Goal: Task Accomplishment & Management: Manage account settings

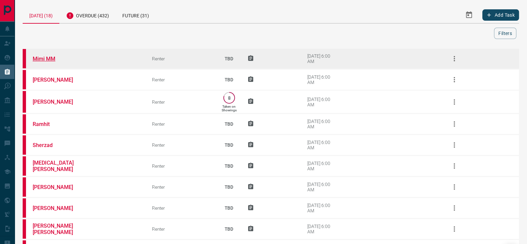
click at [42, 58] on link "Mimi MM" at bounding box center [58, 59] width 50 height 6
click at [449, 62] on button "button" at bounding box center [454, 59] width 16 height 16
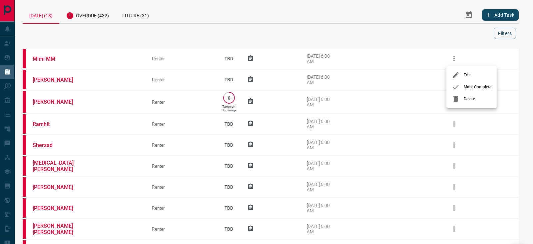
click at [465, 84] on span "Mark Complete" at bounding box center [478, 87] width 28 height 6
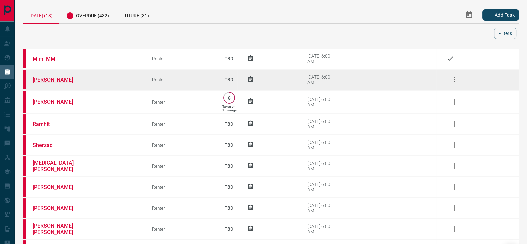
click at [57, 79] on link "[PERSON_NAME]" at bounding box center [58, 80] width 50 height 6
click at [454, 79] on icon "button" at bounding box center [453, 79] width 1 height 5
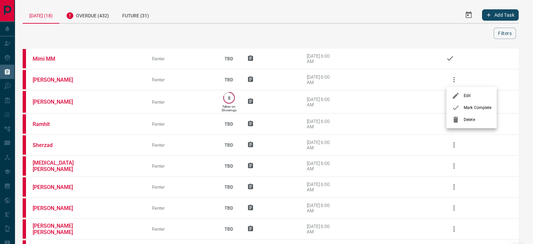
click at [460, 108] on div at bounding box center [458, 108] width 12 height 8
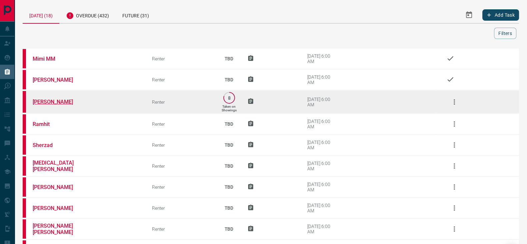
click at [43, 99] on link "[PERSON_NAME]" at bounding box center [58, 102] width 50 height 6
click at [448, 102] on button "button" at bounding box center [454, 102] width 16 height 16
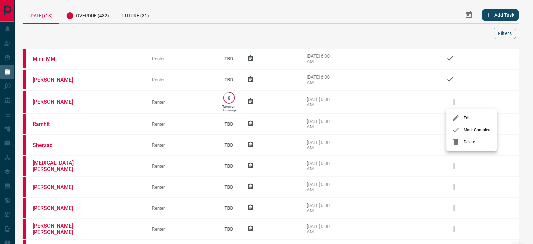
drag, startPoint x: 461, startPoint y: 127, endPoint x: 448, endPoint y: 125, distance: 13.7
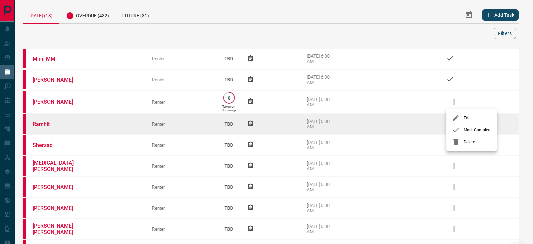
click at [461, 126] on div at bounding box center [458, 130] width 12 height 8
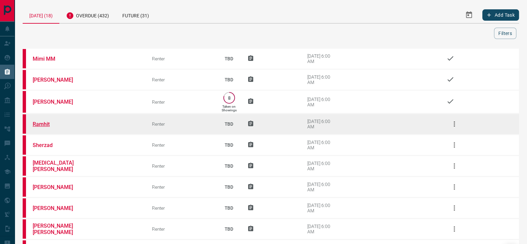
click at [40, 124] on link "Ramhit" at bounding box center [58, 124] width 50 height 6
click at [455, 120] on icon "button" at bounding box center [454, 124] width 8 height 8
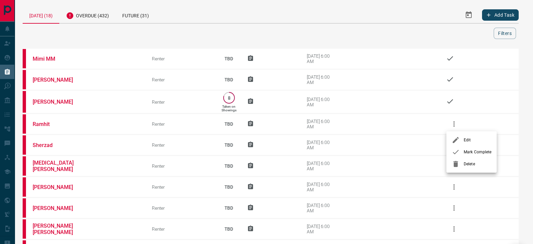
click at [470, 148] on li "Mark Complete" at bounding box center [471, 152] width 50 height 12
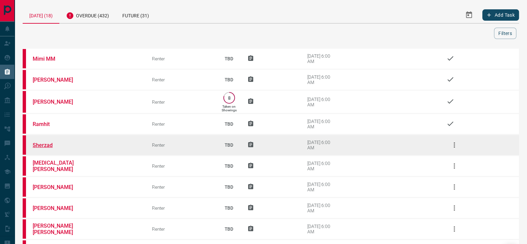
click at [46, 143] on link "Sherzad" at bounding box center [58, 145] width 50 height 6
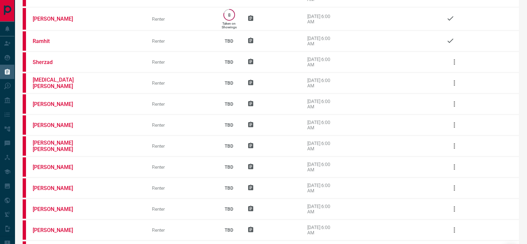
scroll to position [217, 0]
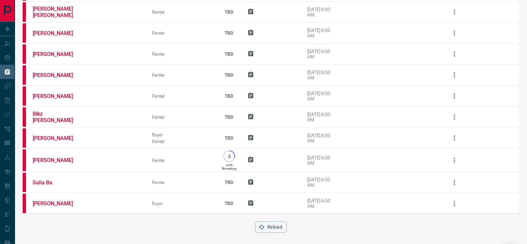
click at [272, 221] on button "Reload" at bounding box center [271, 226] width 32 height 11
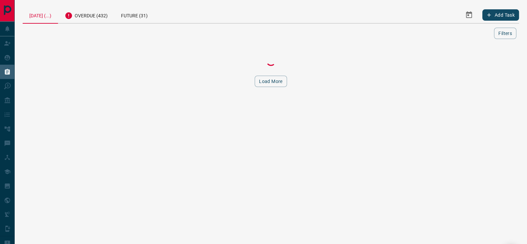
scroll to position [0, 0]
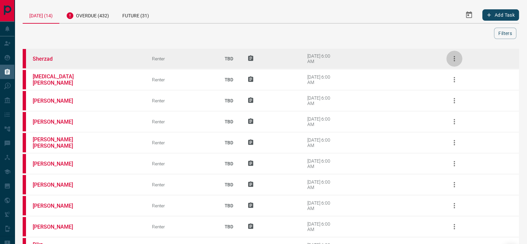
click at [457, 57] on icon "button" at bounding box center [454, 59] width 8 height 8
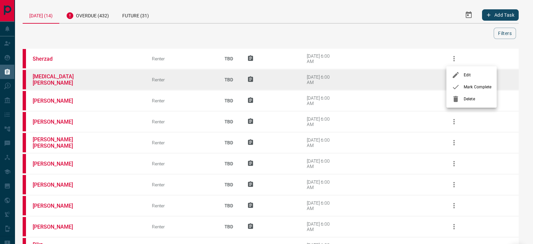
click at [473, 84] on span "Mark Complete" at bounding box center [478, 87] width 28 height 6
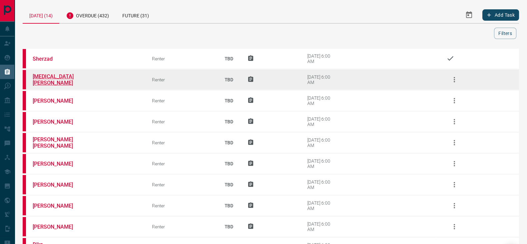
click at [48, 80] on link "[MEDICAL_DATA][PERSON_NAME]" at bounding box center [58, 79] width 50 height 13
click at [457, 77] on icon "button" at bounding box center [454, 80] width 8 height 8
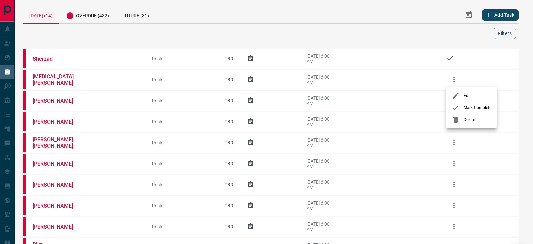
click at [478, 106] on span "Mark Complete" at bounding box center [478, 108] width 28 height 6
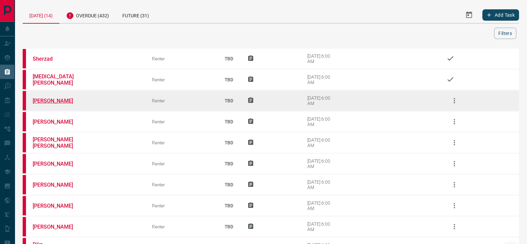
click at [52, 98] on link "[PERSON_NAME]" at bounding box center [58, 101] width 50 height 6
click at [454, 99] on icon "button" at bounding box center [454, 101] width 8 height 8
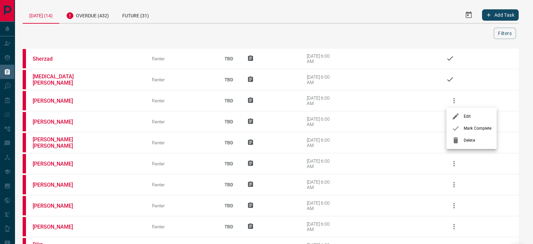
click at [464, 127] on span "Mark Complete" at bounding box center [478, 128] width 28 height 6
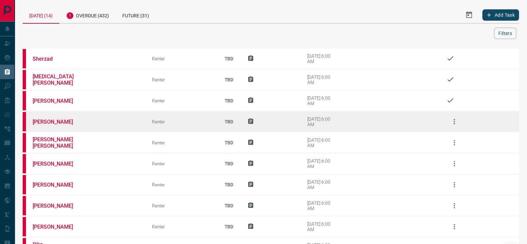
click at [45, 116] on td "[PERSON_NAME]" at bounding box center [82, 121] width 119 height 21
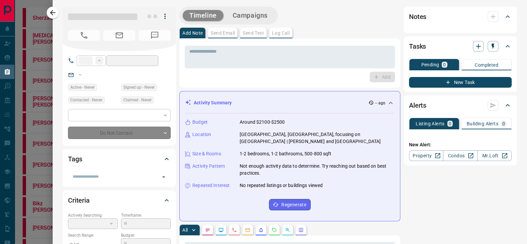
type input "**"
type input "**********"
type input "**"
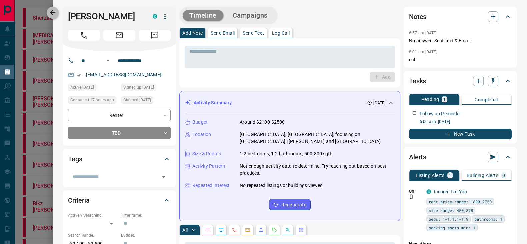
click at [55, 15] on icon "button" at bounding box center [53, 13] width 8 height 8
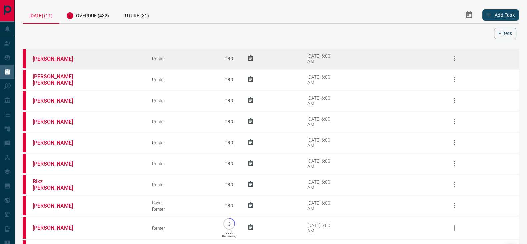
click at [54, 57] on link "[PERSON_NAME]" at bounding box center [58, 59] width 50 height 6
click at [453, 59] on icon "button" at bounding box center [454, 59] width 8 height 8
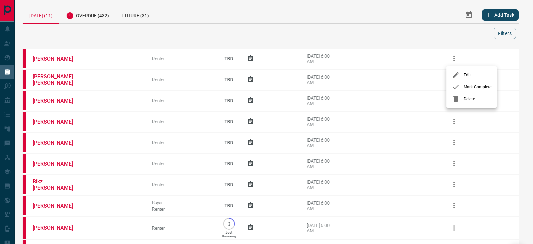
click at [460, 87] on div at bounding box center [458, 87] width 12 height 8
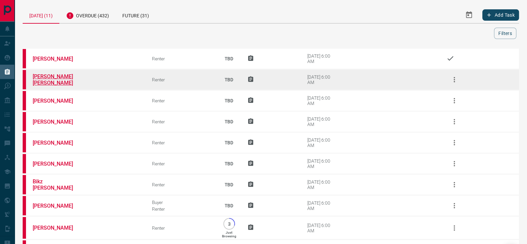
click at [39, 81] on link "[PERSON_NAME] [PERSON_NAME]" at bounding box center [58, 79] width 50 height 13
click at [452, 80] on icon "button" at bounding box center [454, 80] width 8 height 8
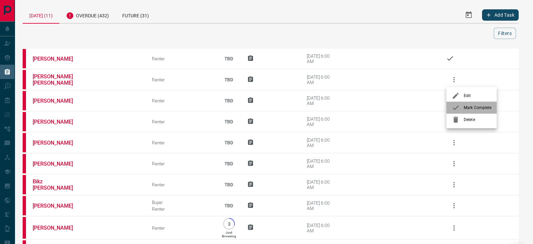
click at [460, 106] on div at bounding box center [458, 108] width 12 height 8
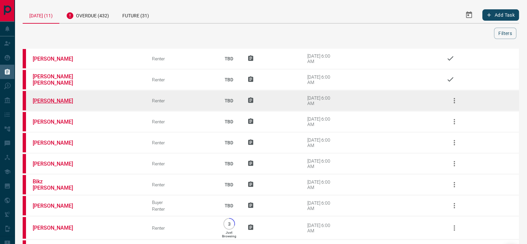
click at [43, 102] on link "[PERSON_NAME]" at bounding box center [58, 101] width 50 height 6
click at [454, 95] on button "button" at bounding box center [454, 101] width 16 height 16
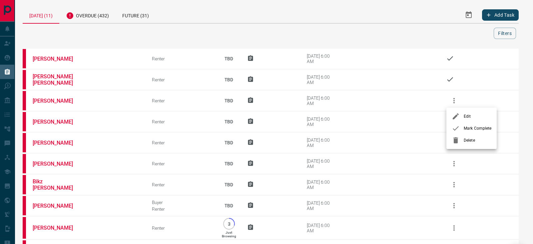
click at [474, 127] on span "Mark Complete" at bounding box center [478, 128] width 28 height 6
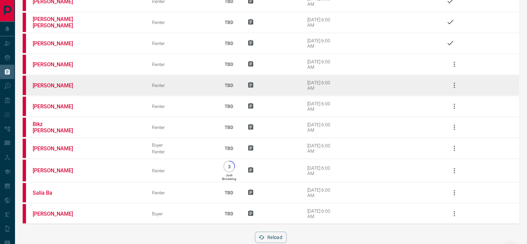
scroll to position [69, 0]
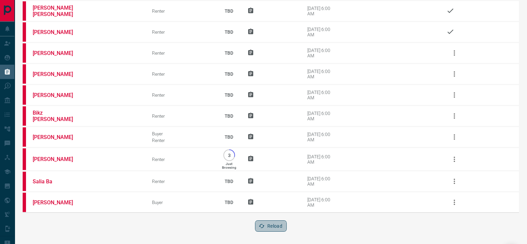
click at [277, 224] on button "Reload" at bounding box center [271, 225] width 32 height 11
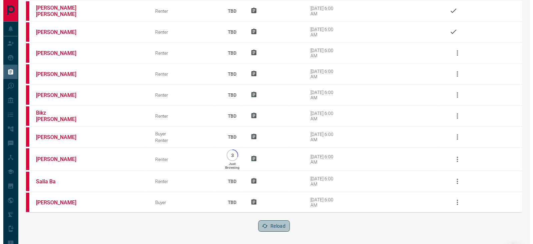
scroll to position [0, 0]
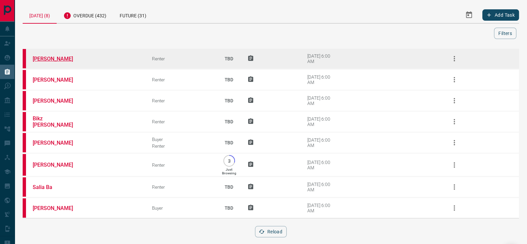
click at [38, 57] on link "[PERSON_NAME]" at bounding box center [58, 59] width 50 height 6
click at [460, 57] on button "button" at bounding box center [454, 59] width 16 height 16
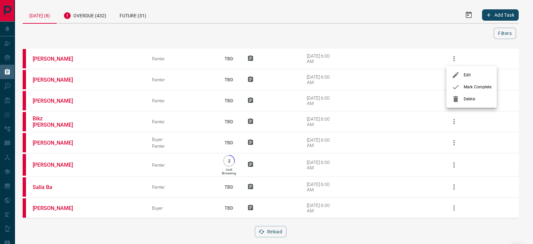
drag, startPoint x: 467, startPoint y: 90, endPoint x: 460, endPoint y: 91, distance: 7.4
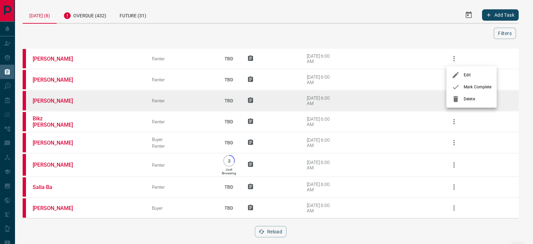
click at [467, 90] on li "Mark Complete" at bounding box center [471, 87] width 50 height 12
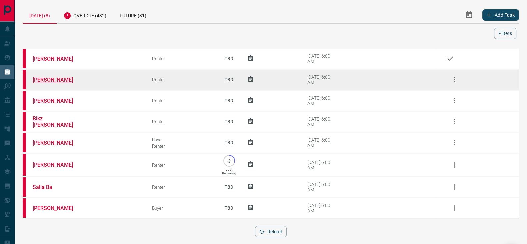
click at [46, 79] on link "[PERSON_NAME]" at bounding box center [58, 80] width 50 height 6
click at [449, 79] on button "button" at bounding box center [454, 80] width 16 height 16
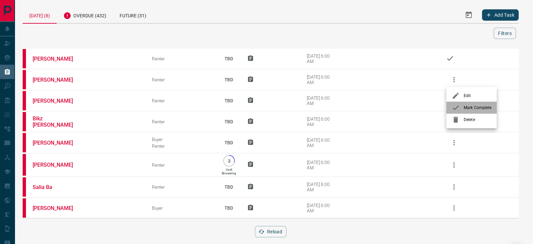
click at [462, 110] on div at bounding box center [458, 108] width 12 height 8
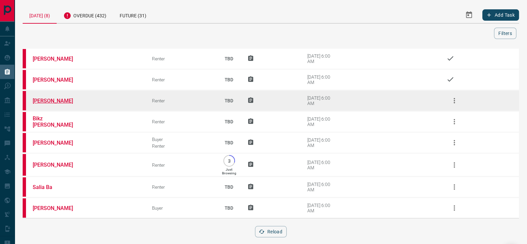
click at [55, 98] on link "[PERSON_NAME]" at bounding box center [58, 101] width 50 height 6
click at [453, 100] on icon "button" at bounding box center [454, 101] width 8 height 8
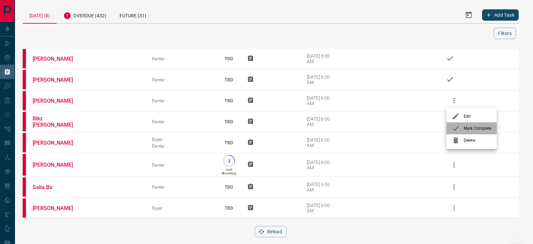
click at [466, 128] on span "Mark Complete" at bounding box center [478, 128] width 28 height 6
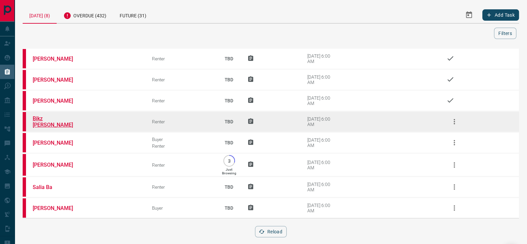
click at [47, 117] on td "Bikz [PERSON_NAME]" at bounding box center [82, 121] width 119 height 21
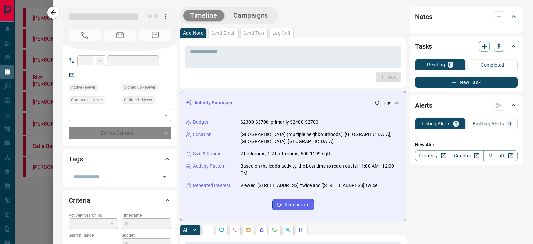
type input "**"
type input "**********"
type input "**"
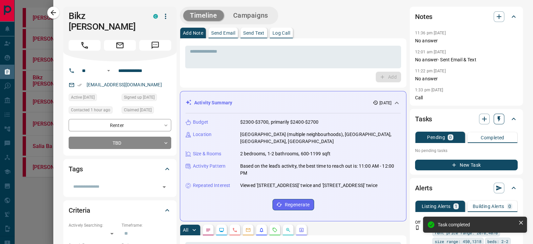
click at [496, 120] on icon "button" at bounding box center [499, 119] width 7 height 7
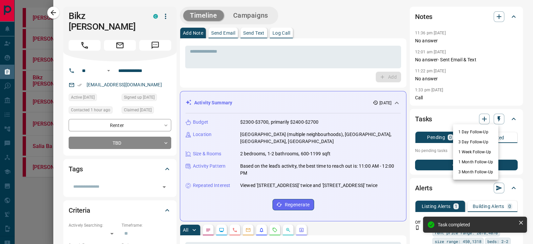
click at [477, 131] on li "1 Day Follow-Up" at bounding box center [475, 132] width 45 height 10
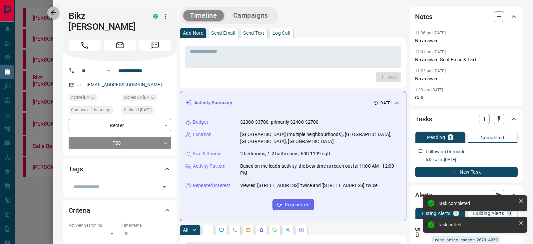
click at [54, 15] on icon "button" at bounding box center [53, 13] width 8 height 8
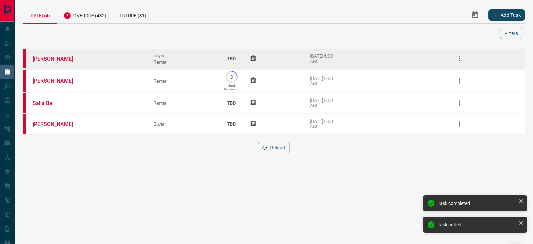
click at [61, 56] on link "[PERSON_NAME]" at bounding box center [58, 59] width 50 height 6
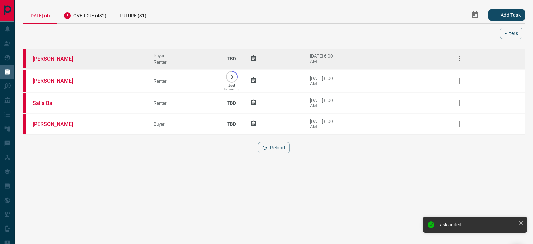
click at [460, 57] on icon "button" at bounding box center [459, 59] width 8 height 8
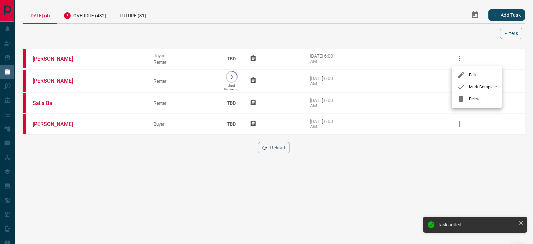
click at [472, 86] on span "Mark Complete" at bounding box center [483, 87] width 28 height 6
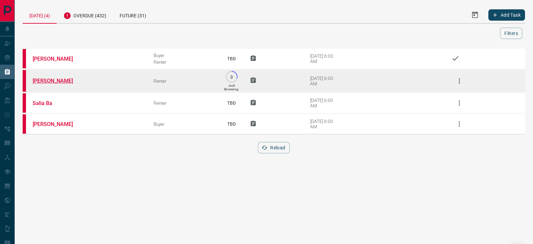
click at [38, 81] on link "[PERSON_NAME]" at bounding box center [58, 81] width 50 height 6
click at [459, 81] on icon "button" at bounding box center [459, 81] width 8 height 8
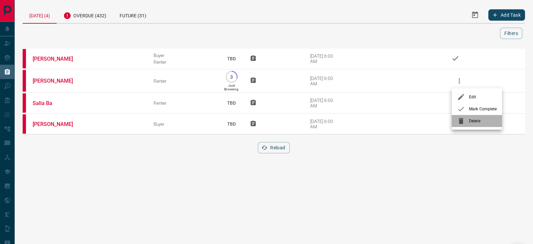
click at [472, 116] on li "Delete" at bounding box center [477, 121] width 50 height 12
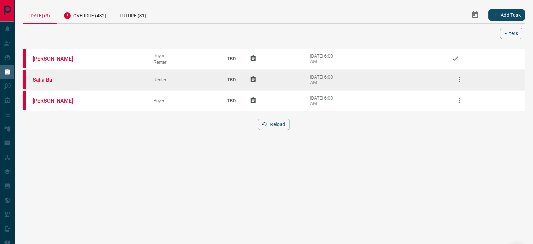
click at [40, 79] on link "Salia Ba" at bounding box center [58, 80] width 50 height 6
click at [460, 76] on icon "button" at bounding box center [459, 80] width 8 height 8
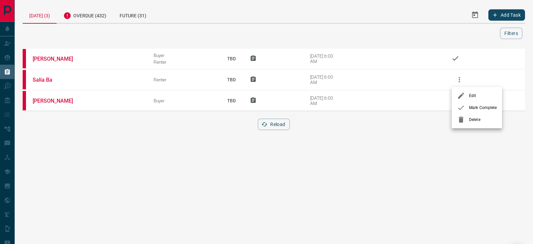
click at [473, 107] on span "Mark Complete" at bounding box center [483, 108] width 28 height 6
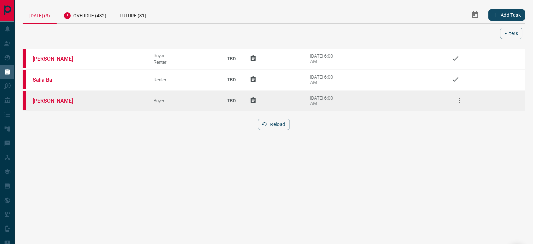
click at [35, 98] on link "[PERSON_NAME]" at bounding box center [58, 101] width 50 height 6
click at [458, 98] on icon "button" at bounding box center [459, 101] width 8 height 8
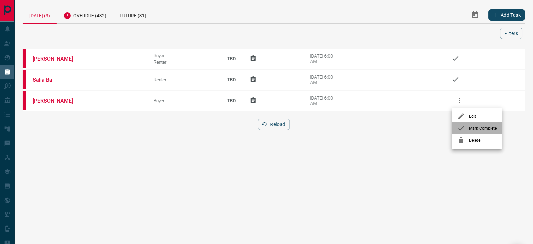
drag, startPoint x: 459, startPoint y: 126, endPoint x: 432, endPoint y: 122, distance: 27.6
click at [459, 127] on icon at bounding box center [461, 128] width 8 height 8
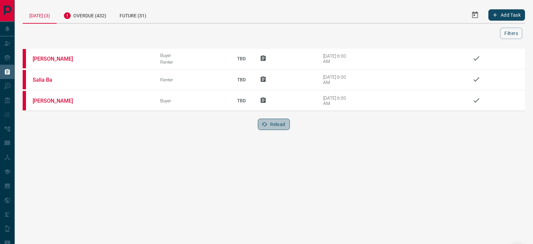
click at [279, 123] on button "Reload" at bounding box center [274, 124] width 32 height 11
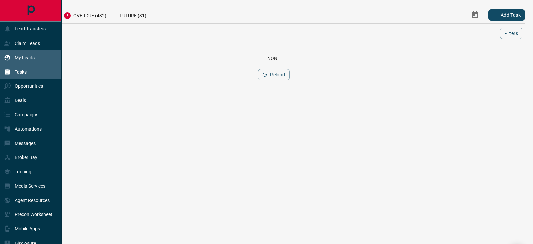
click at [29, 56] on p "My Leads" at bounding box center [25, 57] width 20 height 5
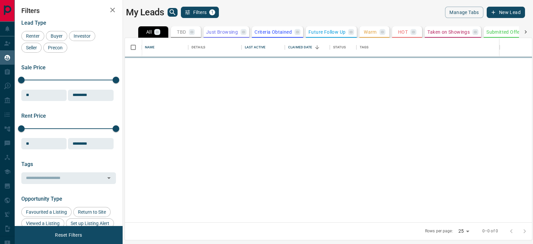
scroll to position [178, 401]
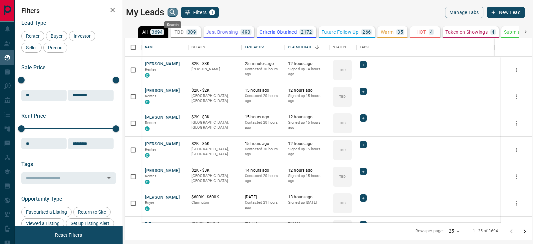
click at [170, 12] on icon "search button" at bounding box center [173, 12] width 6 height 6
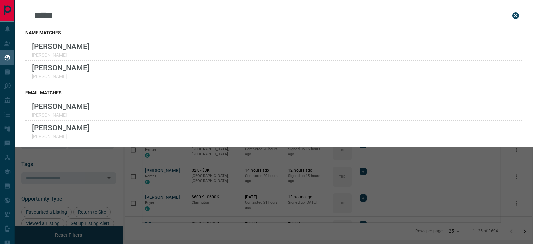
drag, startPoint x: 79, startPoint y: 21, endPoint x: 11, endPoint y: 3, distance: 70.3
click at [13, 17] on div "Lead Transfers Claim Leads My Leads Tasks Opportunities Deals Campaigns Automat…" at bounding box center [266, 117] width 533 height 235
drag, startPoint x: 58, startPoint y: 19, endPoint x: 1, endPoint y: 14, distance: 57.1
click at [1, 15] on div "Lead Transfers Claim Leads My Leads Tasks Opportunities Deals Campaigns Automat…" at bounding box center [266, 117] width 533 height 235
type input "*"
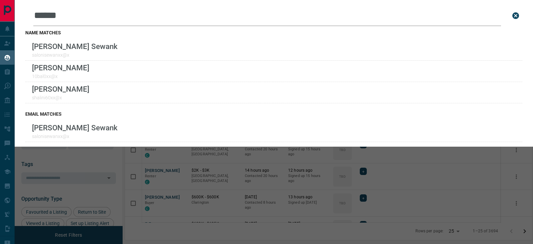
drag, startPoint x: 77, startPoint y: 10, endPoint x: 29, endPoint y: 4, distance: 48.7
click at [31, 14] on div "Leads Search Bar ****** Search for a lead by name, email, phone, or id" at bounding box center [273, 15] width 497 height 21
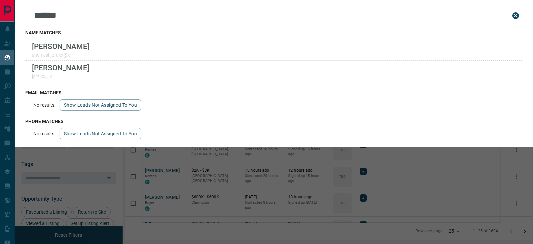
drag, startPoint x: 105, startPoint y: 14, endPoint x: 25, endPoint y: 19, distance: 80.4
click at [25, 19] on div "Leads Search Bar ****** Search for a lead by name, email, phone, or id name mat…" at bounding box center [274, 73] width 518 height 146
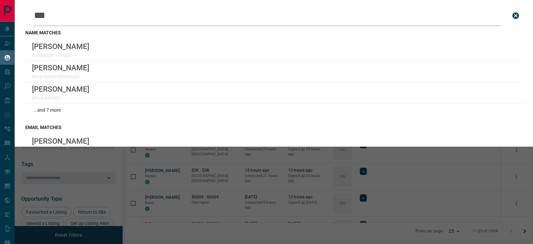
drag, startPoint x: 40, startPoint y: 13, endPoint x: 29, endPoint y: 12, distance: 11.7
click at [29, 12] on div "Leads Search Bar *** Search for a lead by name, email, phone, or id" at bounding box center [273, 15] width 497 height 21
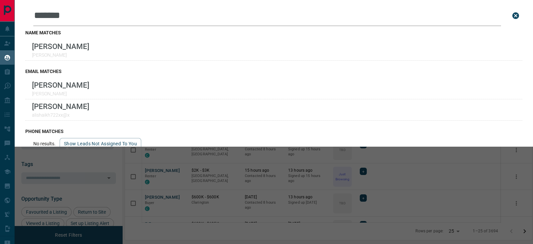
drag, startPoint x: 50, startPoint y: 12, endPoint x: 15, endPoint y: 13, distance: 34.7
click at [15, 13] on div "Leads Search Bar ******* Search for a lead by name, email, phone, or id name ma…" at bounding box center [274, 73] width 518 height 146
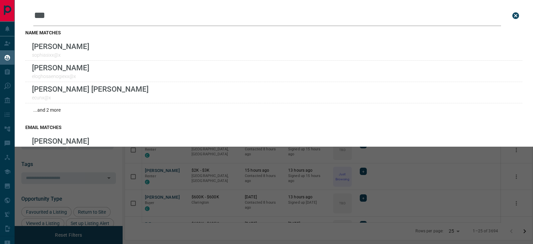
type input "***"
